Goal: Information Seeking & Learning: Learn about a topic

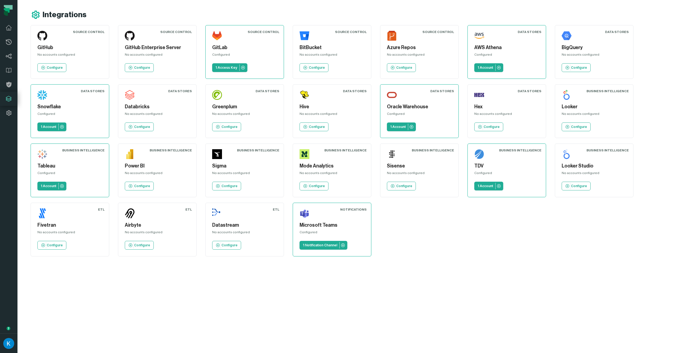
click at [505, 64] on div "AWS Athena Configured 1 Account" at bounding box center [506, 52] width 69 height 45
click at [497, 67] on icon at bounding box center [499, 68] width 4 height 4
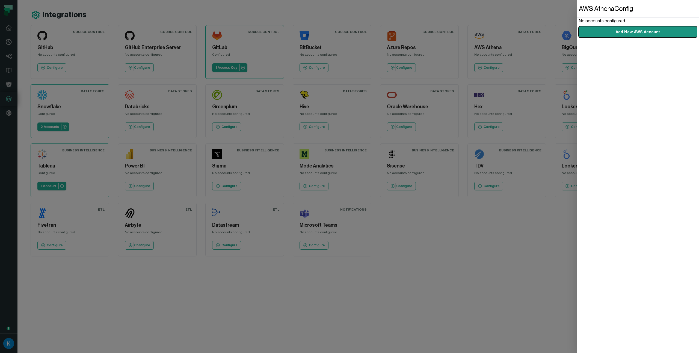
click at [635, 34] on link "Add New AWS Account" at bounding box center [638, 31] width 118 height 11
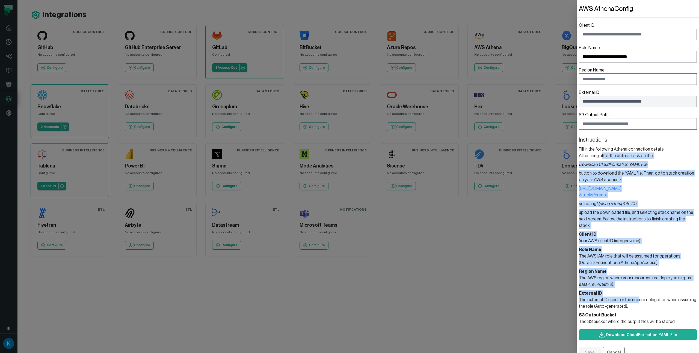
drag, startPoint x: 600, startPoint y: 154, endPoint x: 636, endPoint y: 293, distance: 143.7
click at [637, 293] on section "Instructions Fill in the following Athena connection details. After filling all…" at bounding box center [638, 230] width 118 height 189
click at [635, 290] on header "External ID" at bounding box center [638, 293] width 118 height 7
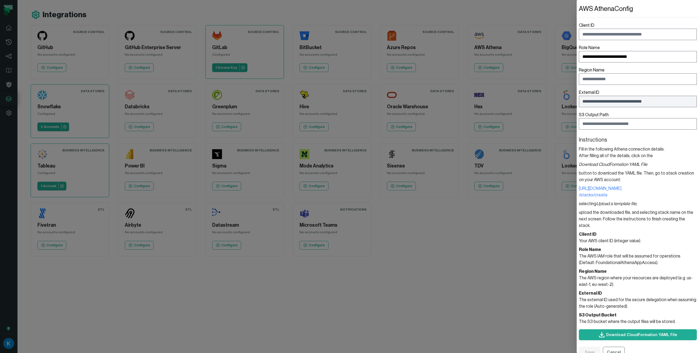
click at [602, 235] on section "Client ID Your AWS client ID (integer value)." at bounding box center [638, 237] width 118 height 13
click at [610, 233] on section "Client ID Your AWS client ID (integer value)." at bounding box center [638, 237] width 118 height 13
drag, startPoint x: 612, startPoint y: 234, endPoint x: 582, endPoint y: 231, distance: 30.5
click at [582, 231] on section "Client ID Your AWS client ID (integer value)." at bounding box center [638, 237] width 118 height 13
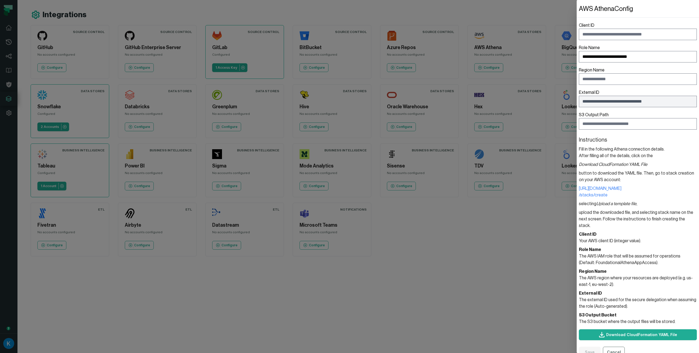
click at [582, 231] on header "Client ID" at bounding box center [638, 234] width 118 height 7
click at [577, 286] on dialog "**********" at bounding box center [638, 176] width 122 height 353
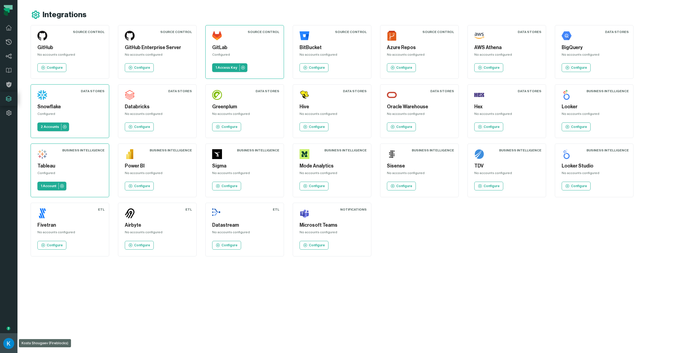
click at [11, 350] on button "Kosta Shougaev (Fireblocks) kosta@foundational.io" at bounding box center [8, 344] width 17 height 20
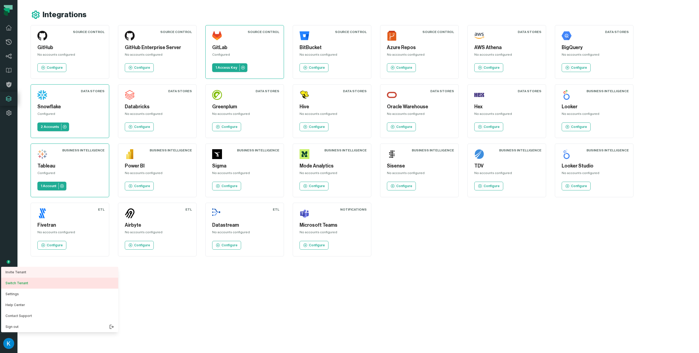
click at [61, 282] on button "Switch Tenant" at bounding box center [59, 283] width 117 height 11
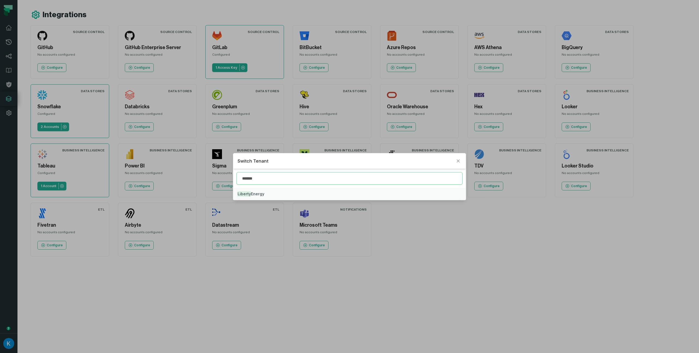
type input "*******"
click at [262, 190] on button "Liberty Energy" at bounding box center [349, 194] width 232 height 12
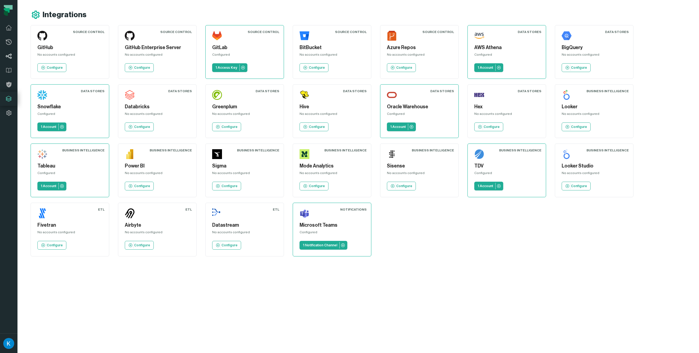
click at [7, 59] on icon at bounding box center [8, 56] width 7 height 7
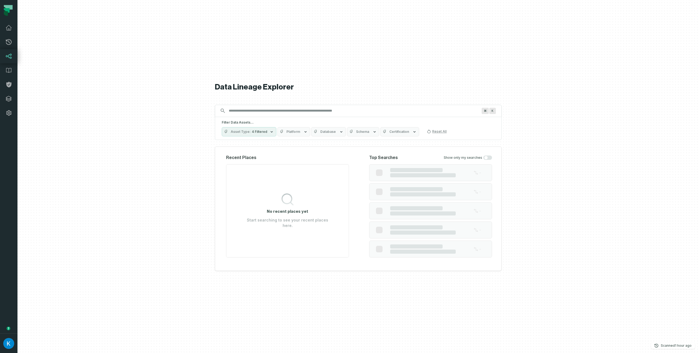
click at [243, 111] on input "Discovery Provider cmdk menu" at bounding box center [354, 111] width 256 height 9
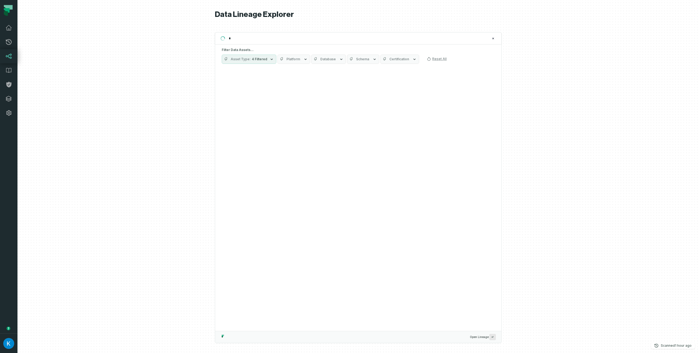
type input "*"
click at [299, 57] on button "Platform" at bounding box center [294, 59] width 33 height 9
click at [281, 92] on button "Athena" at bounding box center [281, 92] width 4 height 4
click at [184, 99] on div at bounding box center [358, 176] width 682 height 353
click at [244, 35] on input "*" at bounding box center [358, 38] width 264 height 9
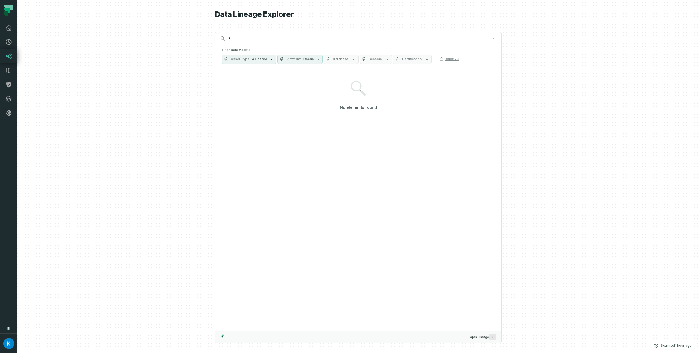
click at [284, 61] on button "Platform Athena" at bounding box center [300, 59] width 45 height 9
click at [278, 93] on label "Athena" at bounding box center [310, 92] width 68 height 11
click at [279, 93] on button "Athena" at bounding box center [281, 92] width 4 height 4
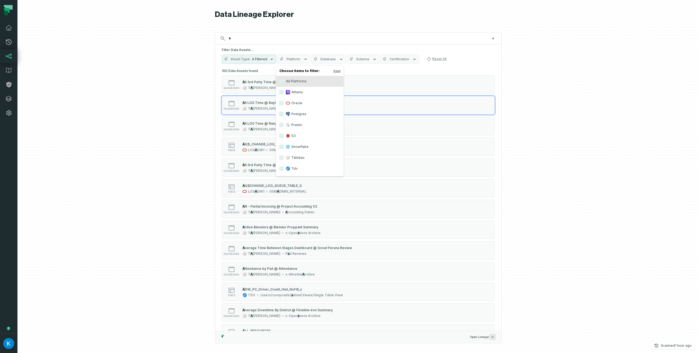
click at [148, 116] on div at bounding box center [358, 176] width 682 height 353
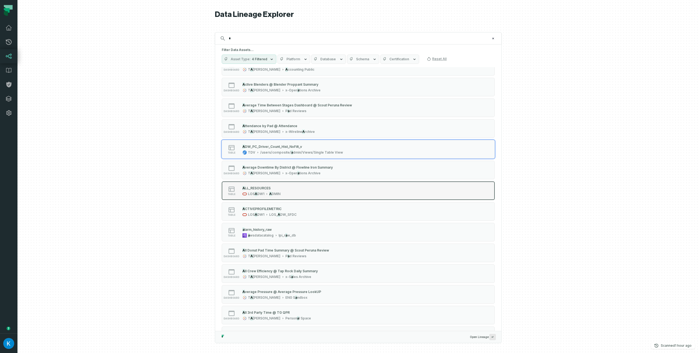
scroll to position [144, 0]
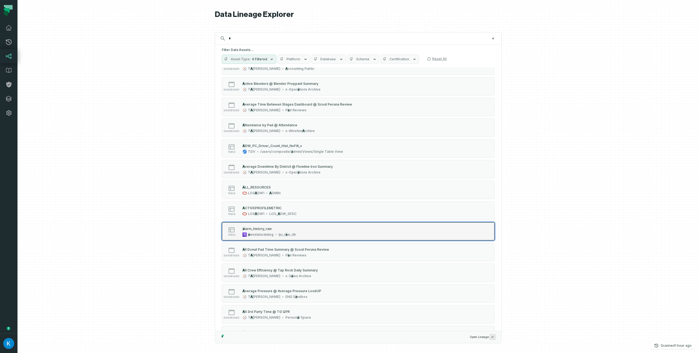
click at [276, 232] on div "a larm_history_raw a wsdatacatalog lp i_r a w_db" at bounding box center [269, 231] width 58 height 11
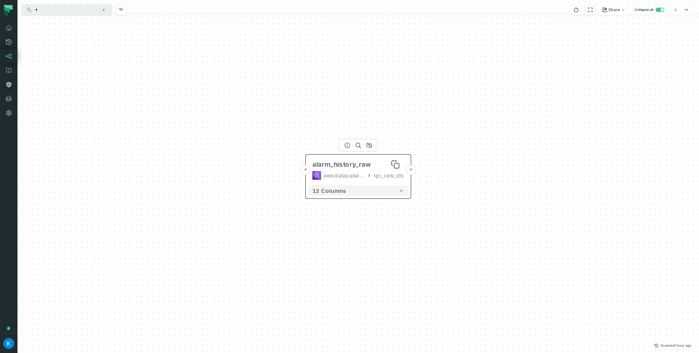
click at [344, 163] on div "alarm_history_raw" at bounding box center [342, 164] width 58 height 9
click at [343, 143] on div at bounding box center [358, 145] width 39 height 13
click at [346, 143] on icon "button" at bounding box center [347, 145] width 5 height 5
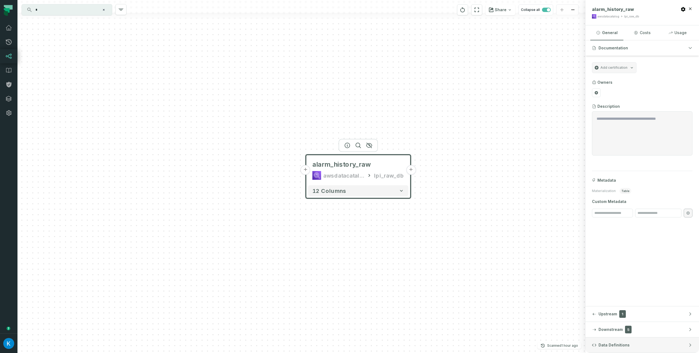
click at [605, 347] on span "Data Definitions" at bounding box center [614, 345] width 31 height 5
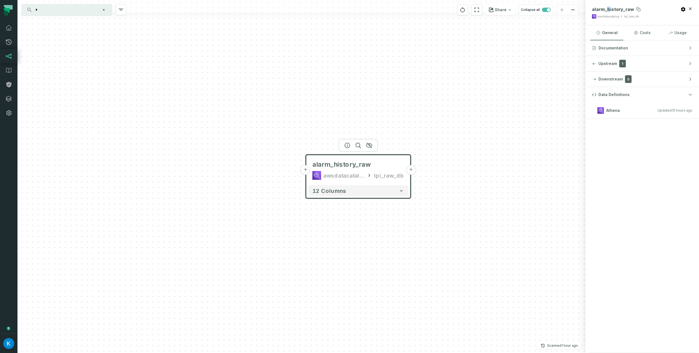
click at [608, 7] on span "alarm_history_raw" at bounding box center [613, 9] width 42 height 5
click at [611, 67] on button "Upstream 1" at bounding box center [643, 63] width 114 height 15
click at [606, 64] on span "Upstream" at bounding box center [608, 63] width 19 height 5
click at [608, 79] on span "Downstream" at bounding box center [611, 78] width 24 height 5
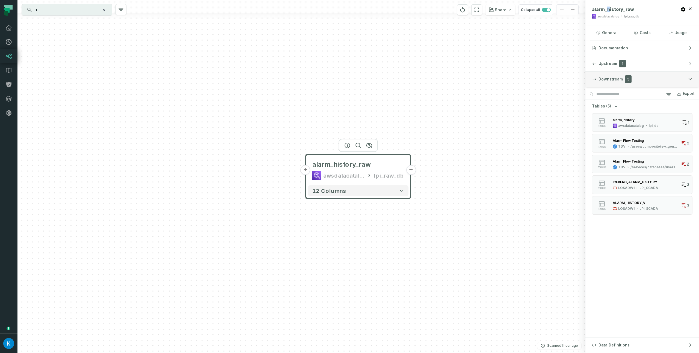
click at [608, 79] on span "Downstream" at bounding box center [611, 78] width 24 height 5
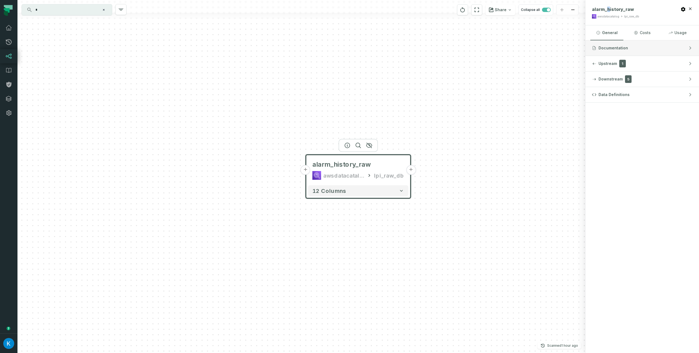
click at [604, 52] on button "Documentation" at bounding box center [643, 47] width 114 height 15
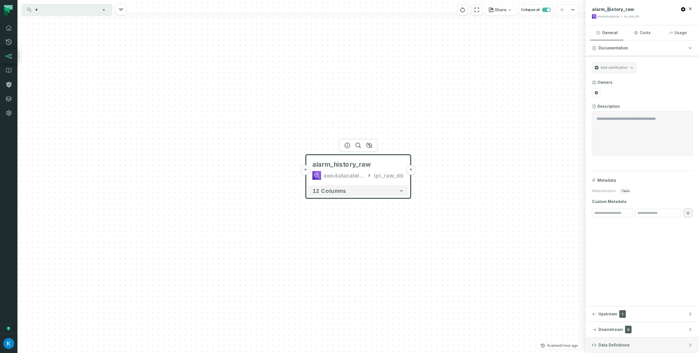
click at [658, 346] on button "Data Definitions" at bounding box center [643, 345] width 114 height 15
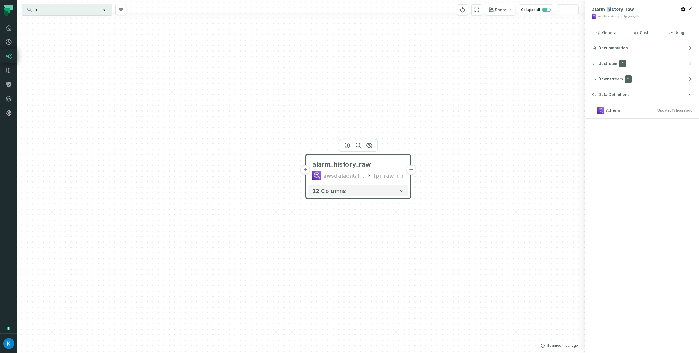
click at [624, 117] on h3 "Athena Updated [DATE] 1:03:06 AM" at bounding box center [643, 110] width 114 height 16
click at [624, 116] on h3 "Athena Updated [DATE] 1:03:06 AM" at bounding box center [643, 110] width 114 height 16
click at [624, 133] on div "Data Definitions Athena Updated [DATE] 1:03:06 AM" at bounding box center [643, 220] width 114 height 266
click at [651, 32] on button "Costs" at bounding box center [642, 32] width 33 height 15
click at [675, 32] on button "Usage" at bounding box center [677, 32] width 33 height 15
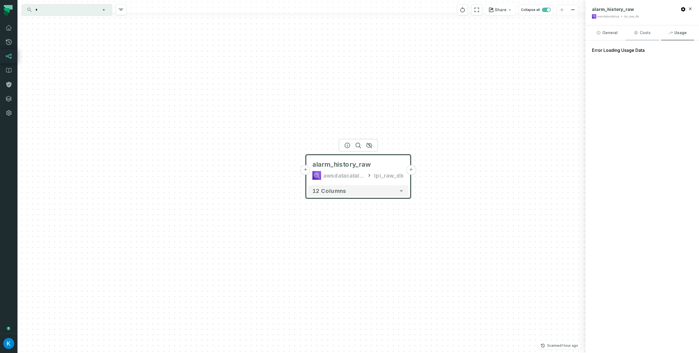
click at [653, 31] on button "Costs" at bounding box center [642, 32] width 33 height 15
click at [610, 30] on button "General" at bounding box center [607, 32] width 33 height 15
click at [352, 173] on div "awsdatacatalog" at bounding box center [343, 175] width 41 height 9
